Goal: Task Accomplishment & Management: Use online tool/utility

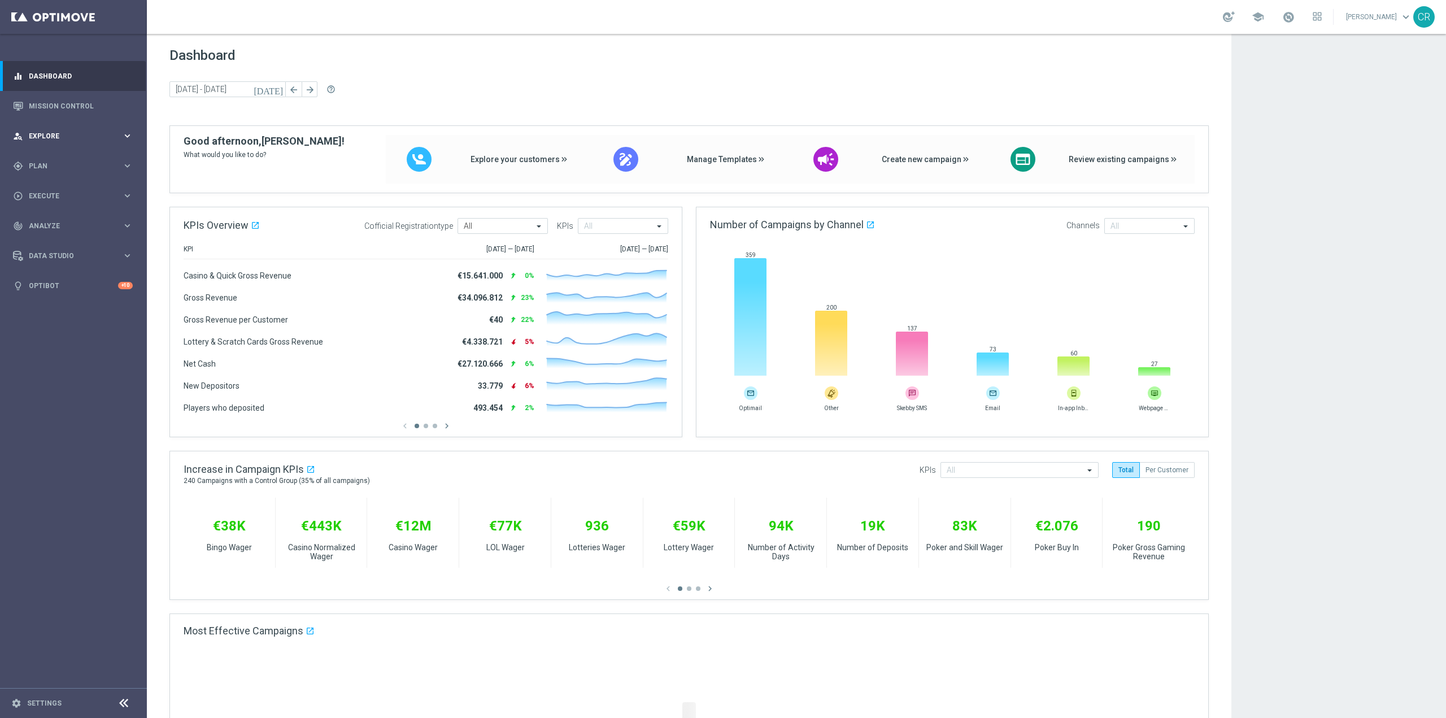
click at [65, 133] on span "Explore" at bounding box center [75, 136] width 93 height 7
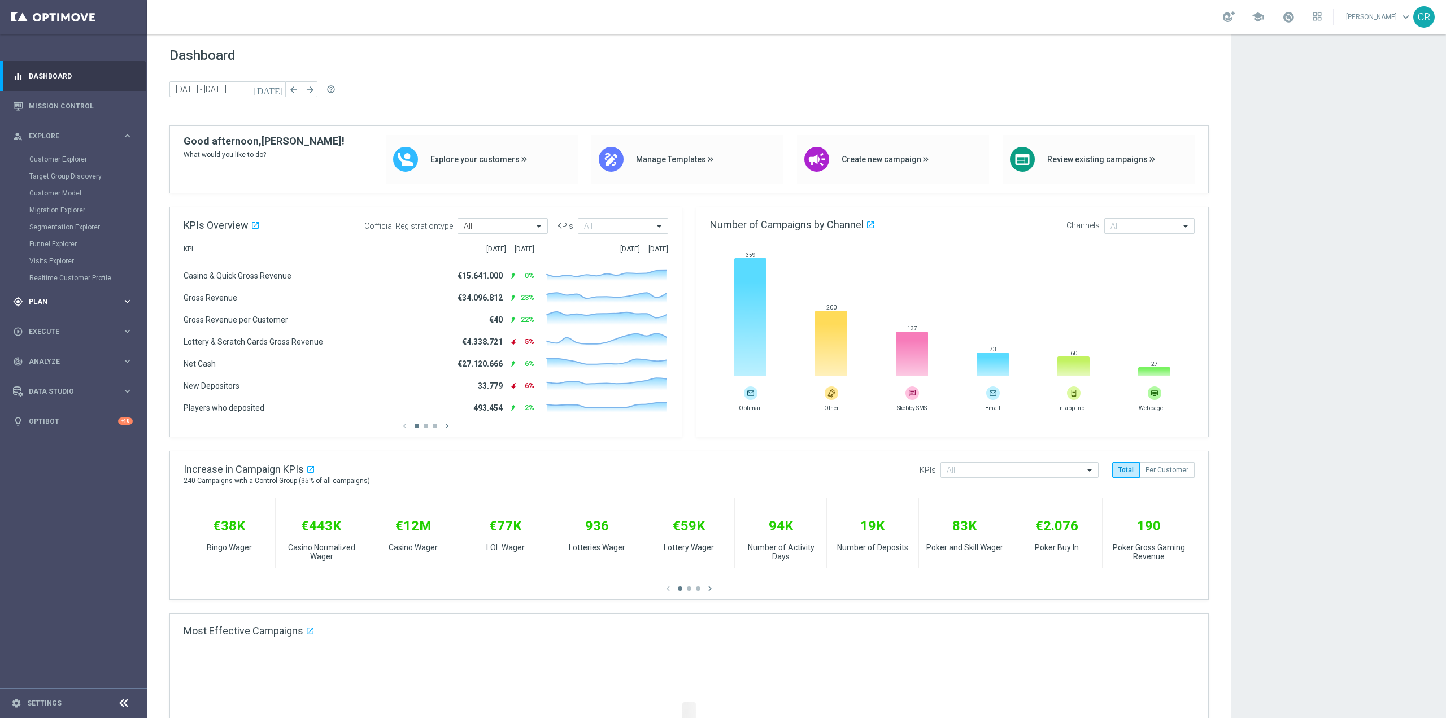
click at [66, 295] on div "gps_fixed Plan keyboard_arrow_right" at bounding box center [73, 301] width 146 height 30
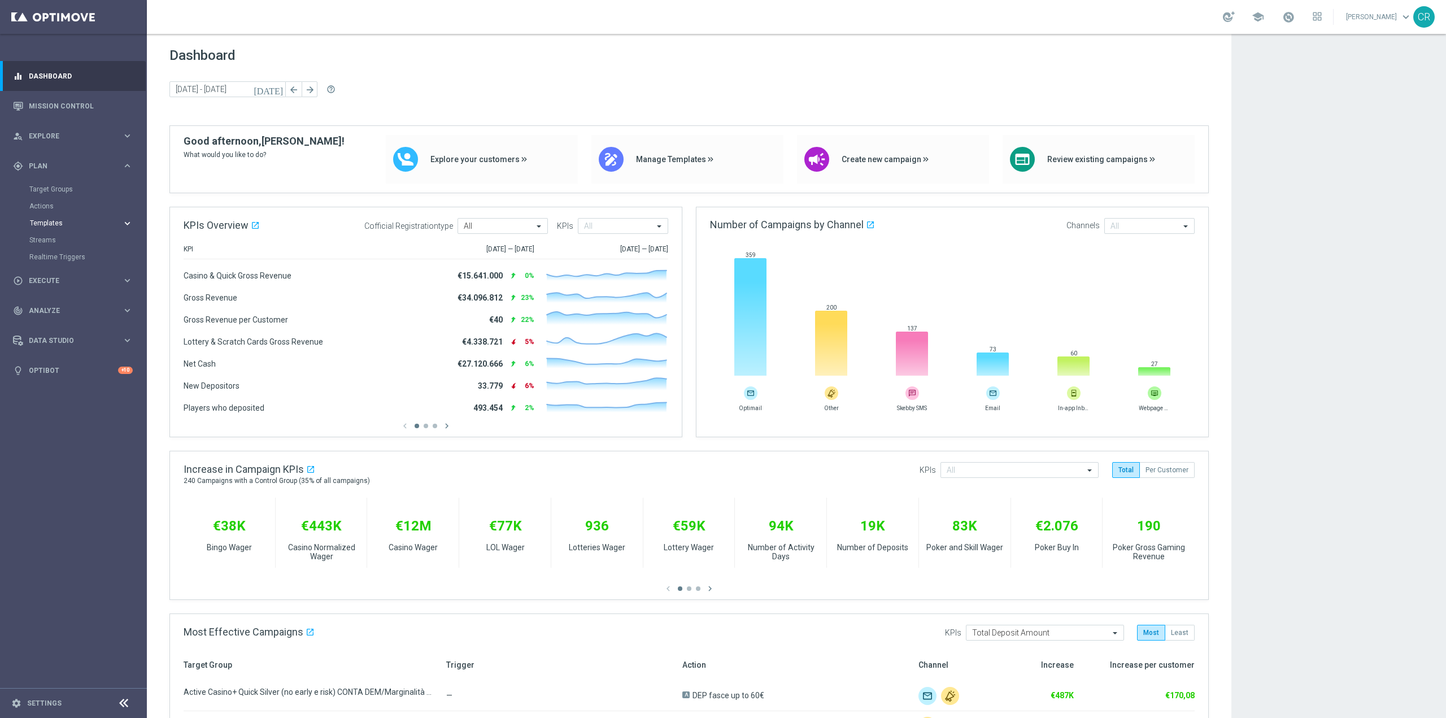
click at [73, 225] on span "Templates" at bounding box center [70, 223] width 81 height 7
click at [71, 239] on link "Optimail" at bounding box center [76, 240] width 82 height 9
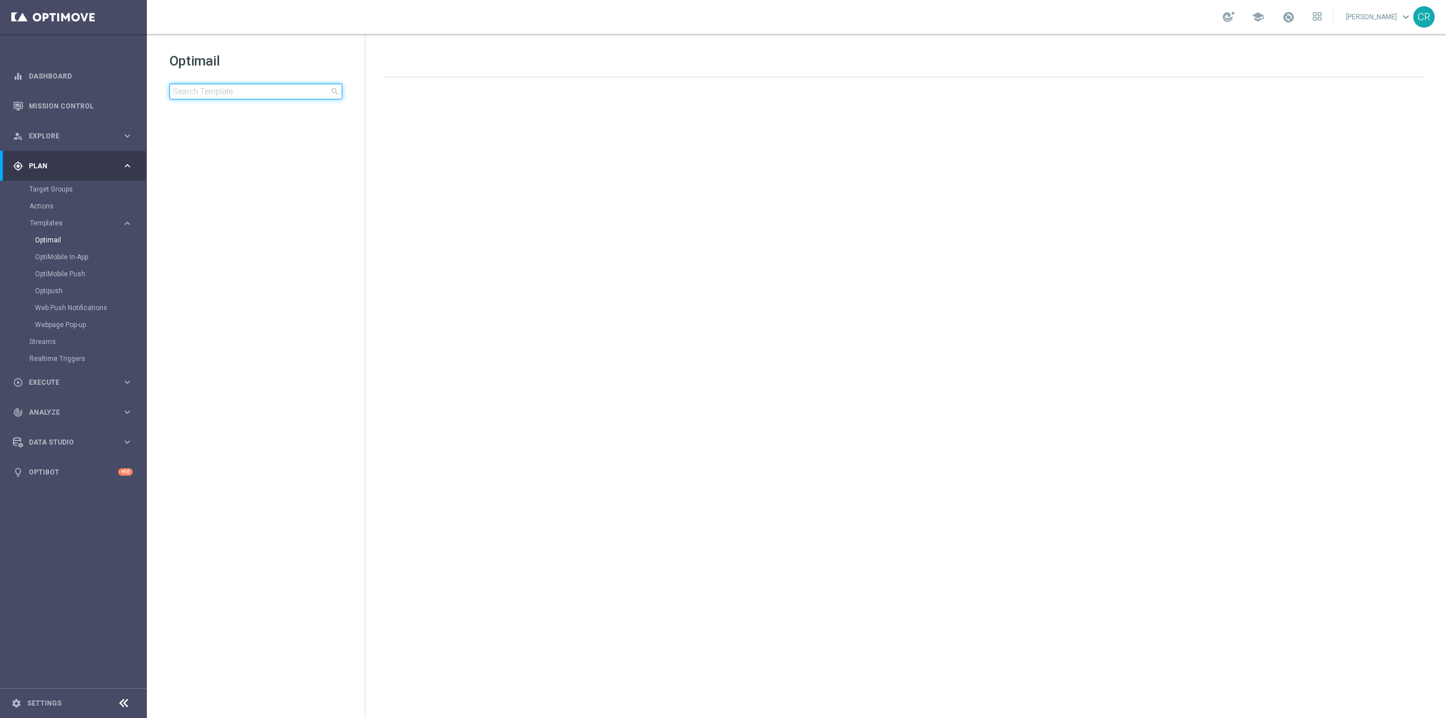
click at [243, 93] on input at bounding box center [255, 92] width 173 height 16
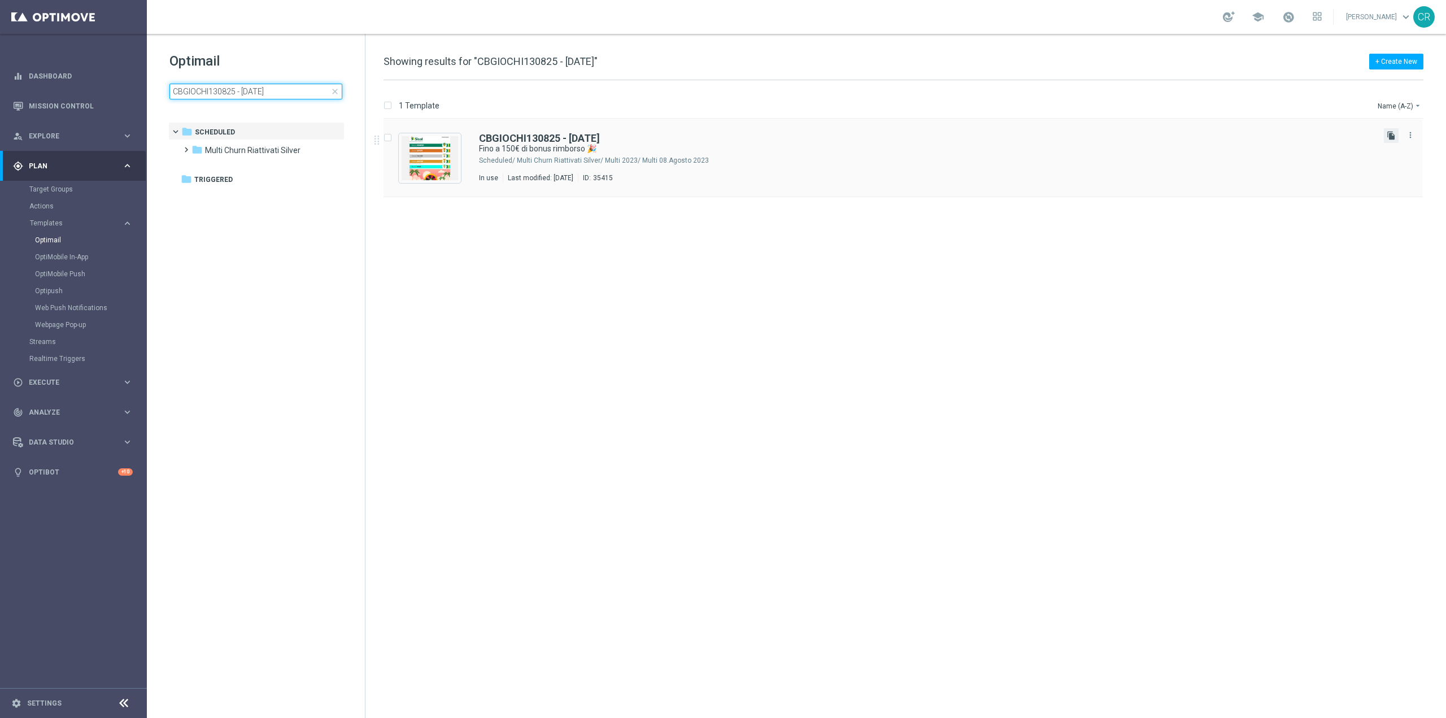
type input "CBGIOCHI130825 - [DATE]"
click at [1390, 133] on icon "file_copy" at bounding box center [1391, 135] width 9 height 9
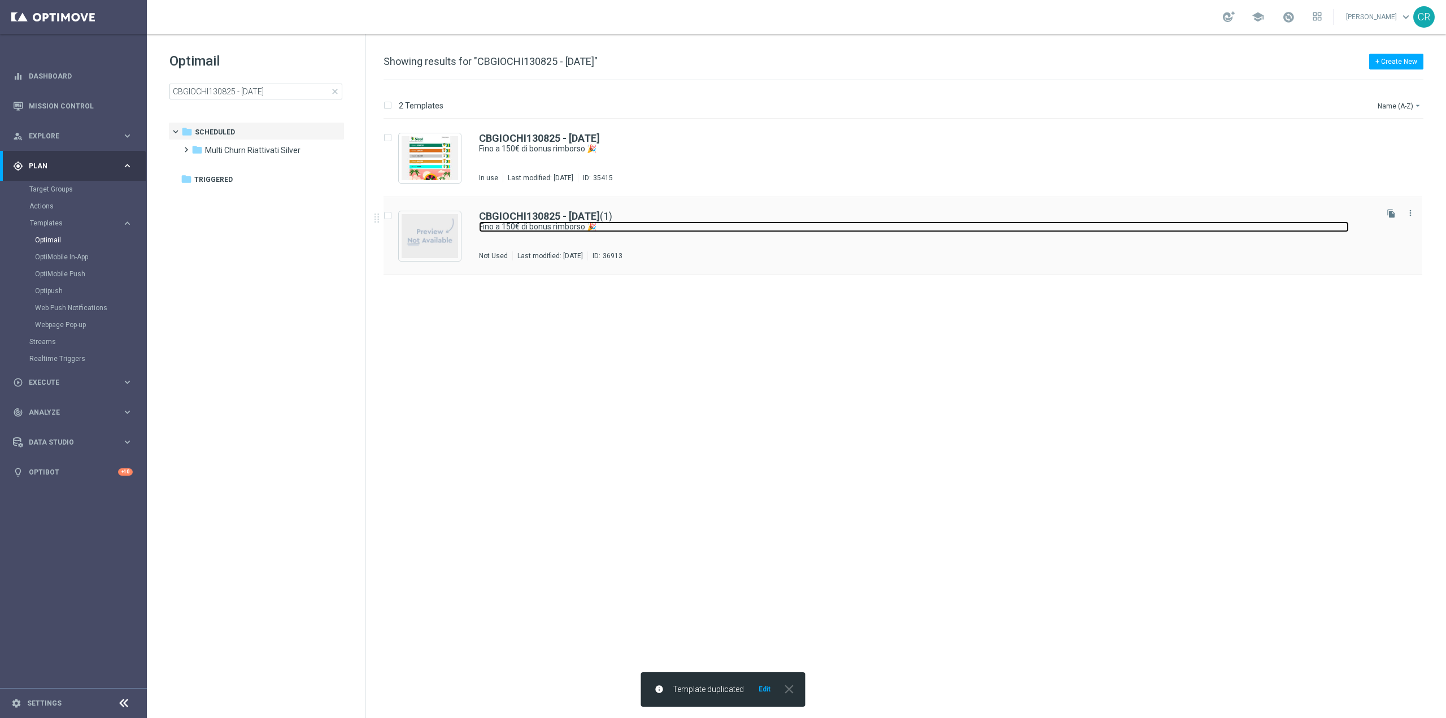
click at [710, 230] on link "Fino a 150€ di bonus rimborso 🎉" at bounding box center [914, 226] width 870 height 11
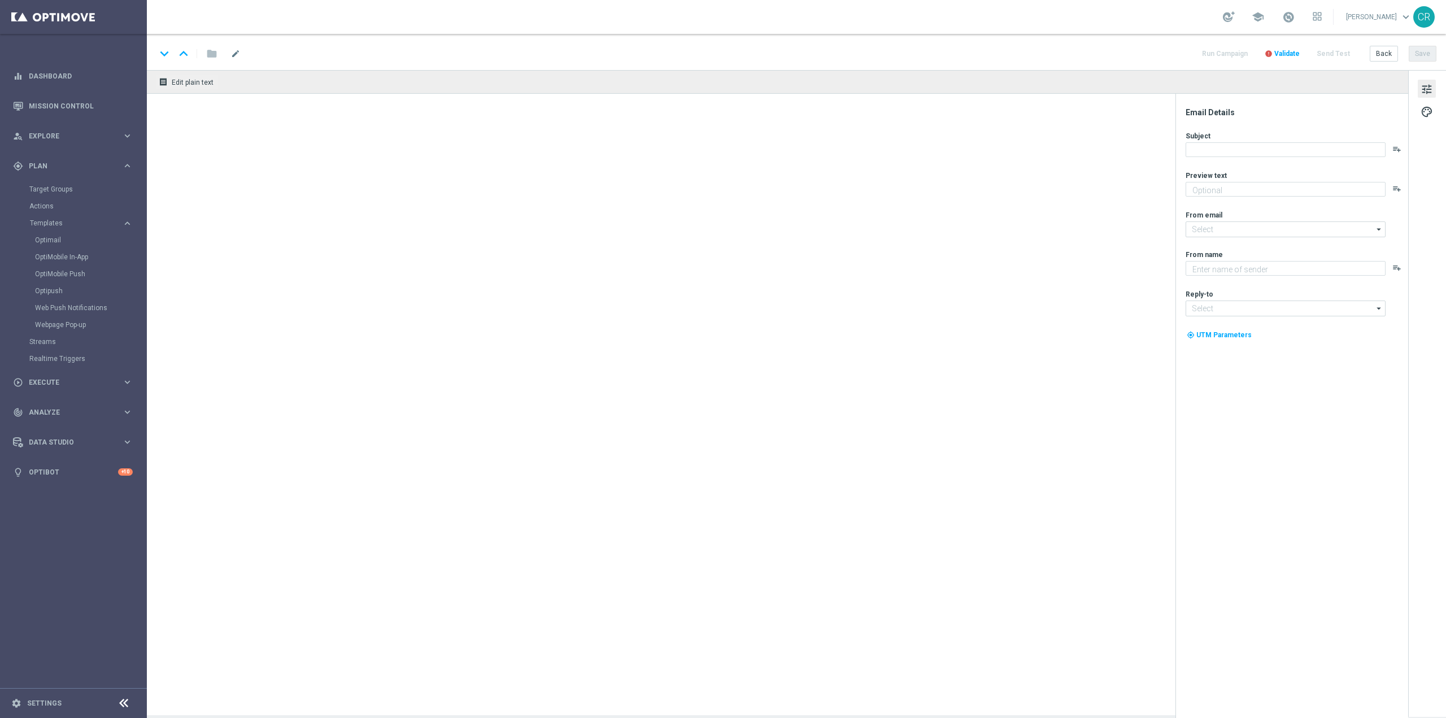
type input "CBGIOCHI130825 - [DATE](1)"
type textarea "Curioso di saperne di più?"
type input "[EMAIL_ADDRESS][DOMAIN_NAME]"
type textarea "Sisal"
type input "[EMAIL_ADDRESS][DOMAIN_NAME]"
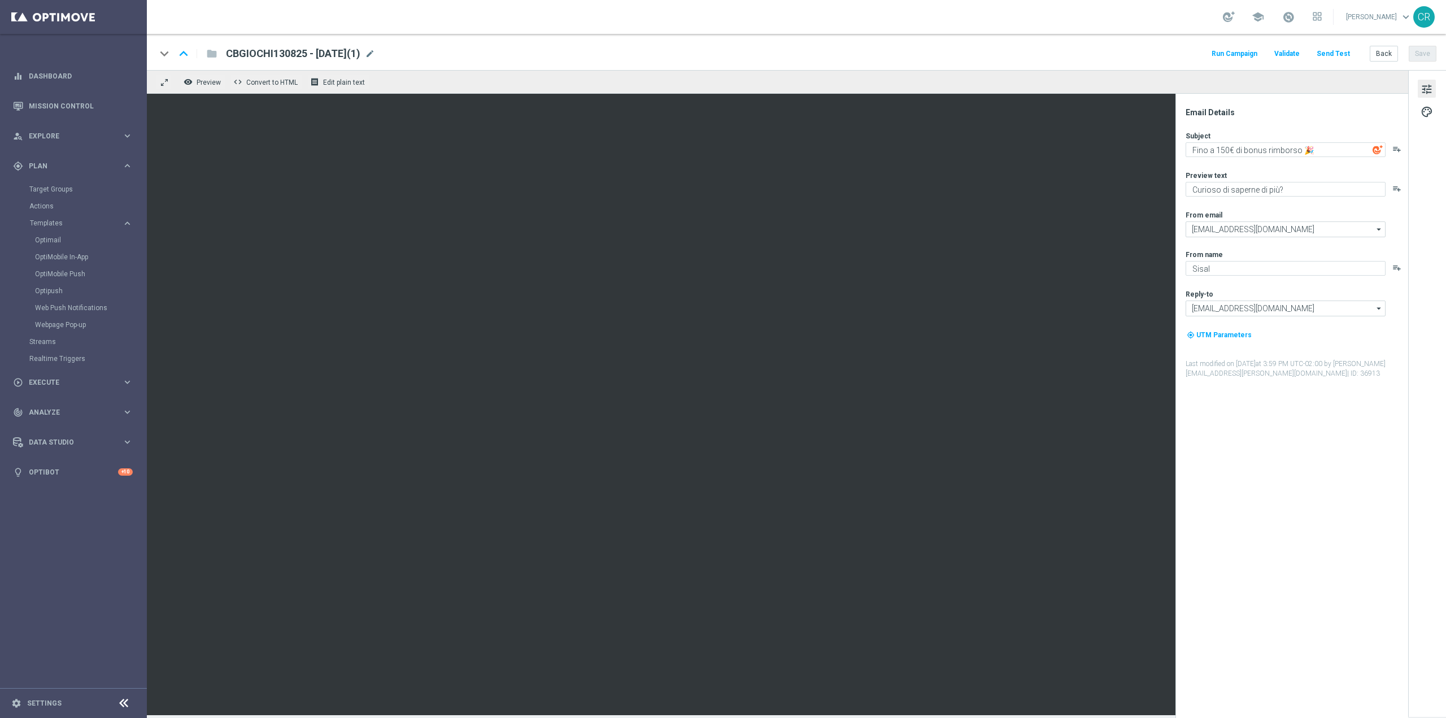
click at [302, 56] on span "CBGIOCHI130825 - [DATE](1)" at bounding box center [293, 54] width 134 height 14
type textarea "5"
drag, startPoint x: 294, startPoint y: 54, endPoint x: 126, endPoint y: 63, distance: 168.0
click at [126, 63] on main "equalizer Dashboard Mission Control" at bounding box center [723, 359] width 1446 height 718
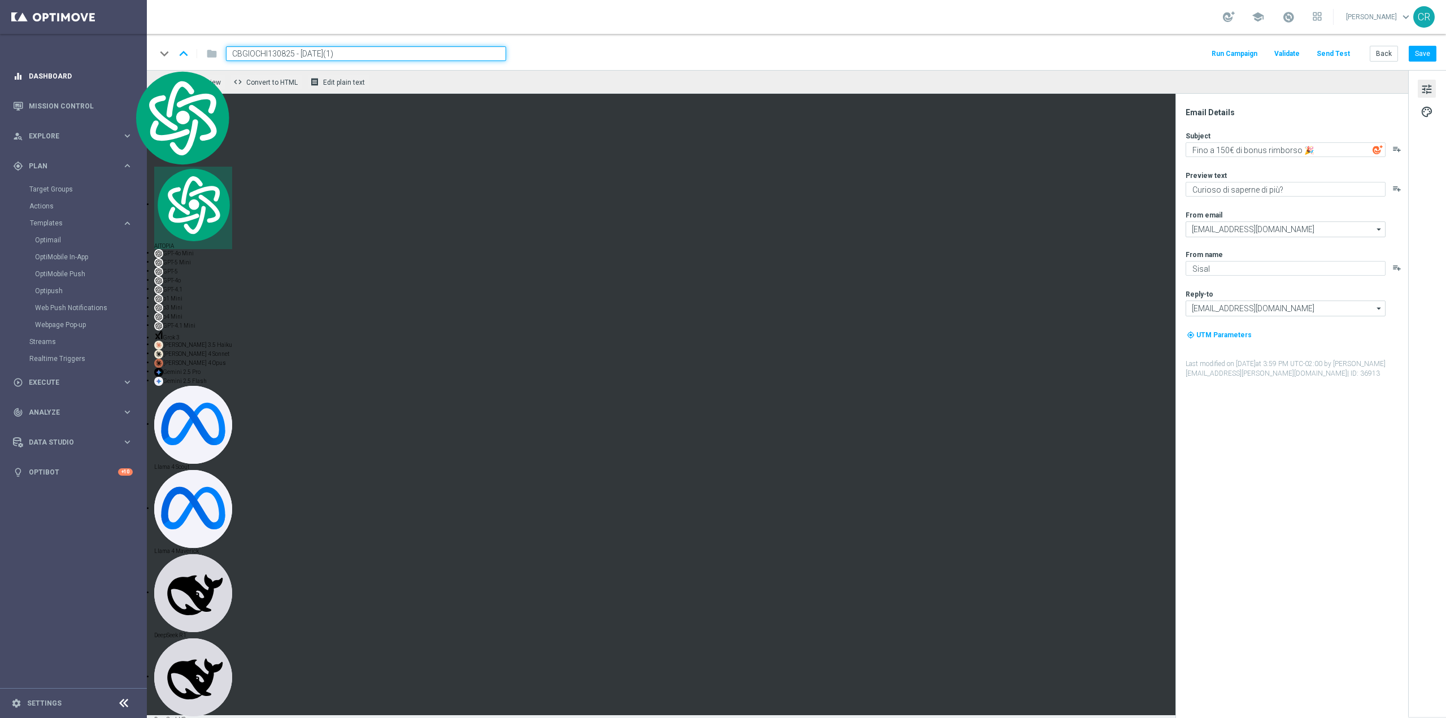
paste input "0910"
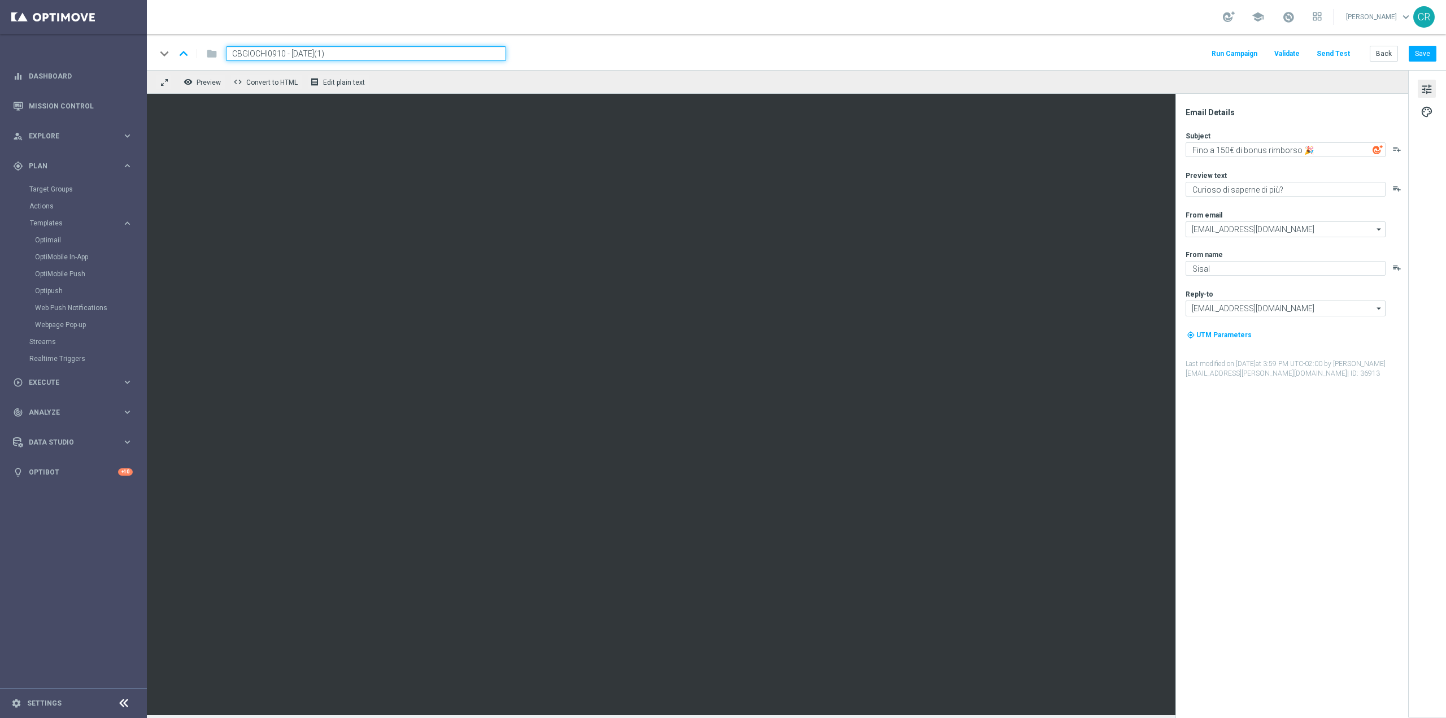
click at [368, 54] on input "CBGIOCHI0910 - [DATE](1)" at bounding box center [366, 53] width 280 height 15
type input "CBGIOCHI0910 - [DATE]"
click at [1428, 47] on button "Save" at bounding box center [1423, 54] width 28 height 16
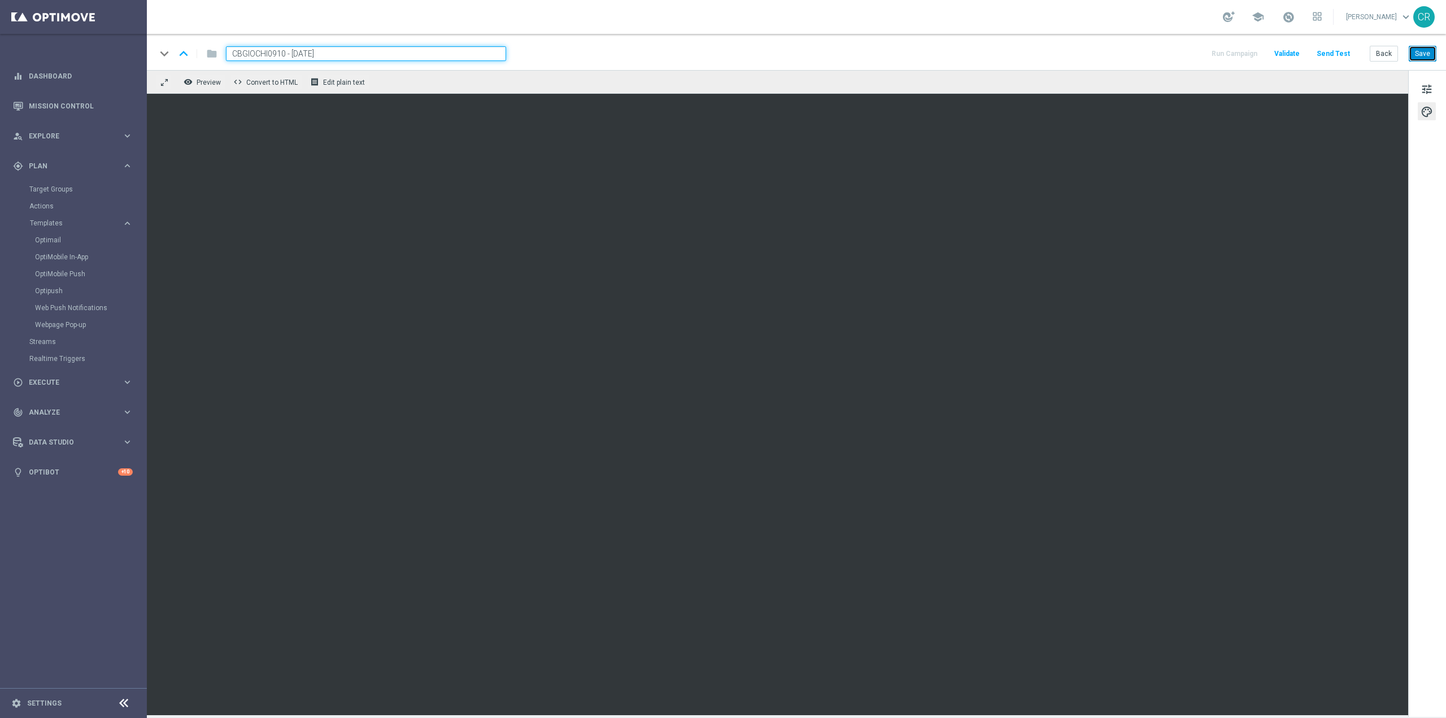
click at [1422, 52] on button "Save" at bounding box center [1423, 54] width 28 height 16
click at [1427, 85] on span "tune" at bounding box center [1426, 89] width 12 height 15
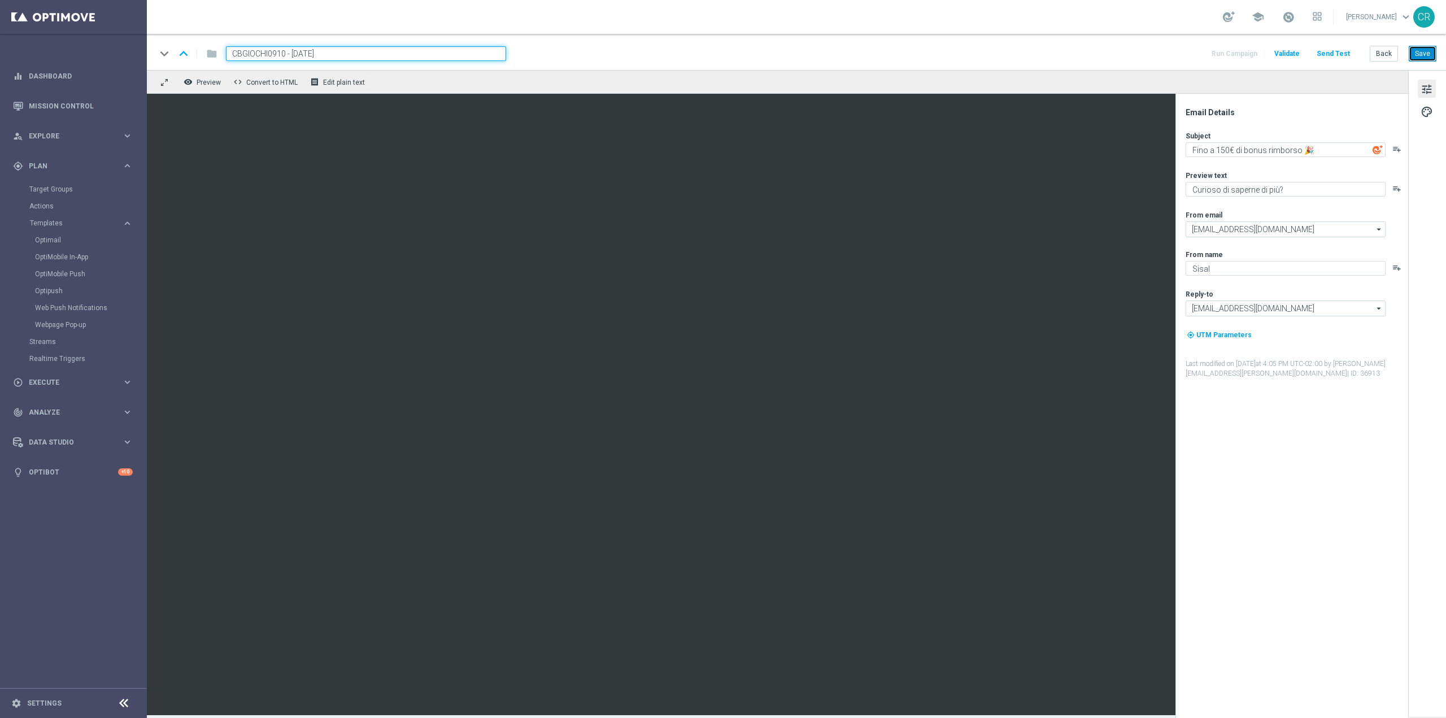
click at [1416, 53] on button "Save" at bounding box center [1423, 54] width 28 height 16
click at [1416, 49] on button "Save" at bounding box center [1423, 54] width 28 height 16
click at [347, 53] on input "CBGIOCHI0910 - [DATE]" at bounding box center [366, 53] width 280 height 15
drag, startPoint x: 347, startPoint y: 53, endPoint x: 195, endPoint y: 59, distance: 152.6
click at [195, 59] on div "keyboard_arrow_down keyboard_arrow_up folder CBGIOCHI0910 - [DATE]" at bounding box center [331, 53] width 350 height 15
